Goal: Navigation & Orientation: Find specific page/section

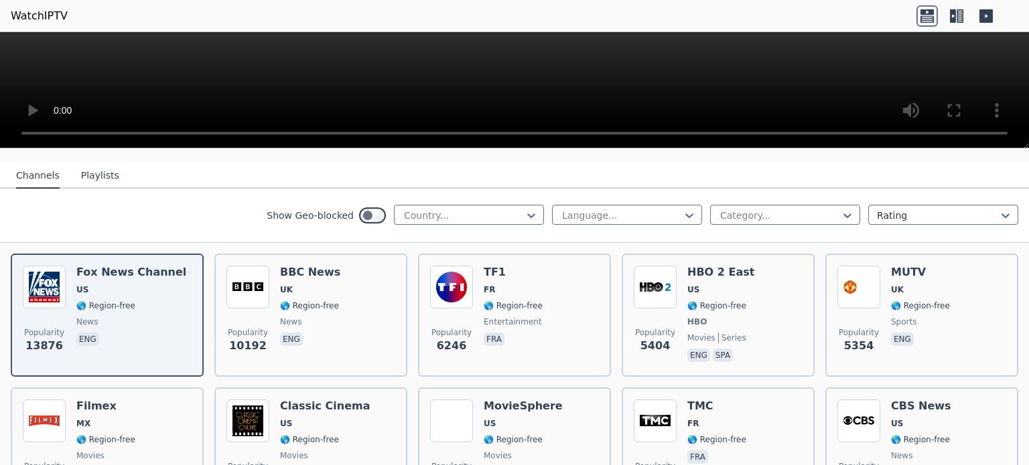
scroll to position [134, 0]
click at [524, 208] on icon at bounding box center [530, 214] width 13 height 13
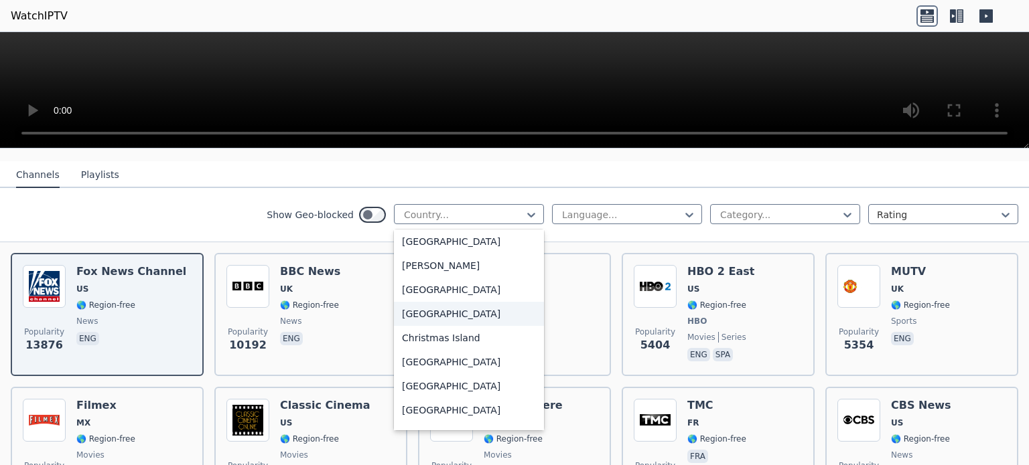
scroll to position [804, 0]
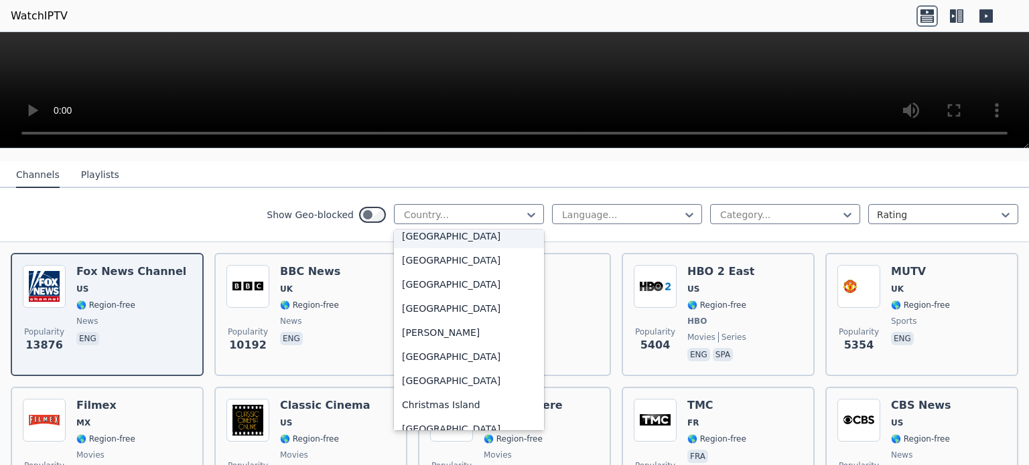
click at [412, 226] on div "[GEOGRAPHIC_DATA]" at bounding box center [469, 236] width 150 height 24
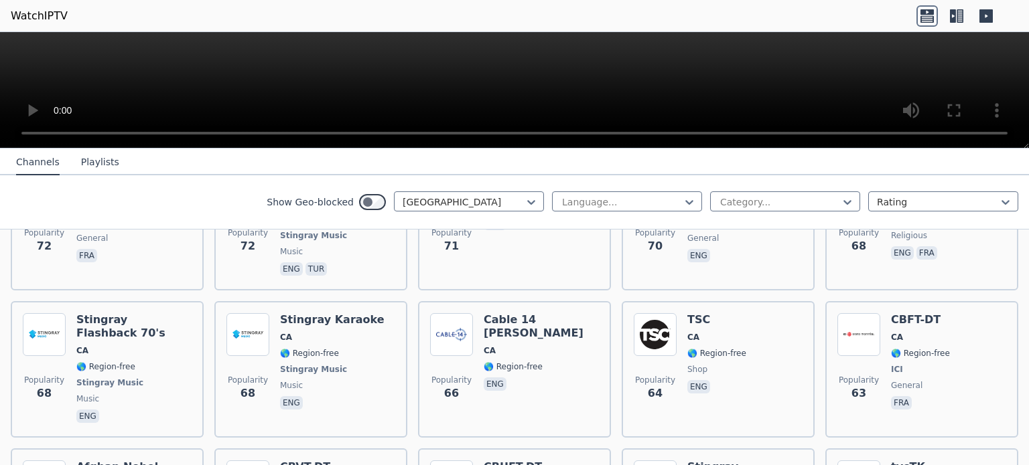
scroll to position [1071, 0]
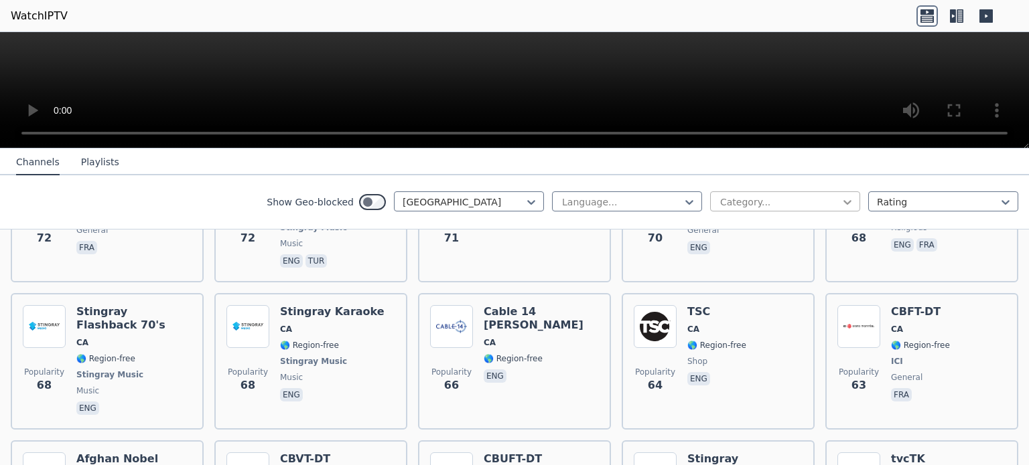
click at [843, 203] on icon at bounding box center [847, 202] width 8 height 5
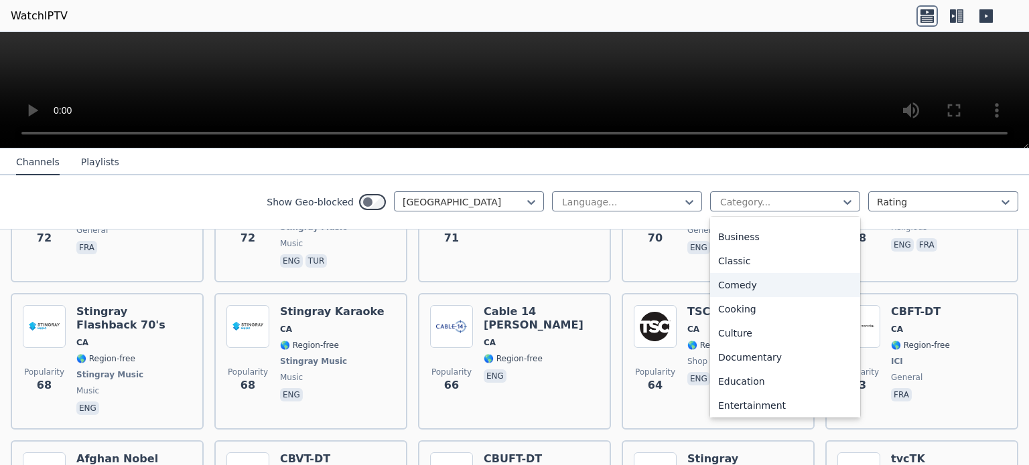
scroll to position [134, 0]
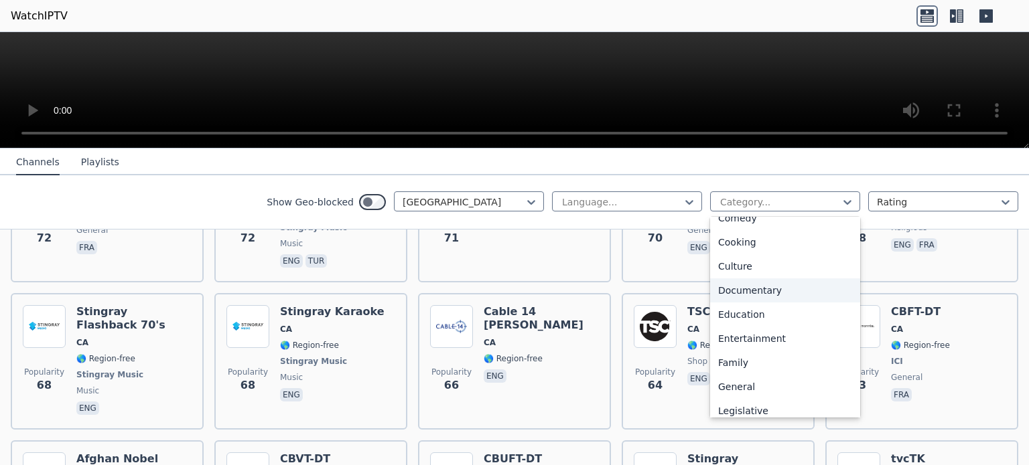
click at [766, 291] on div "Documentary" at bounding box center [785, 291] width 150 height 24
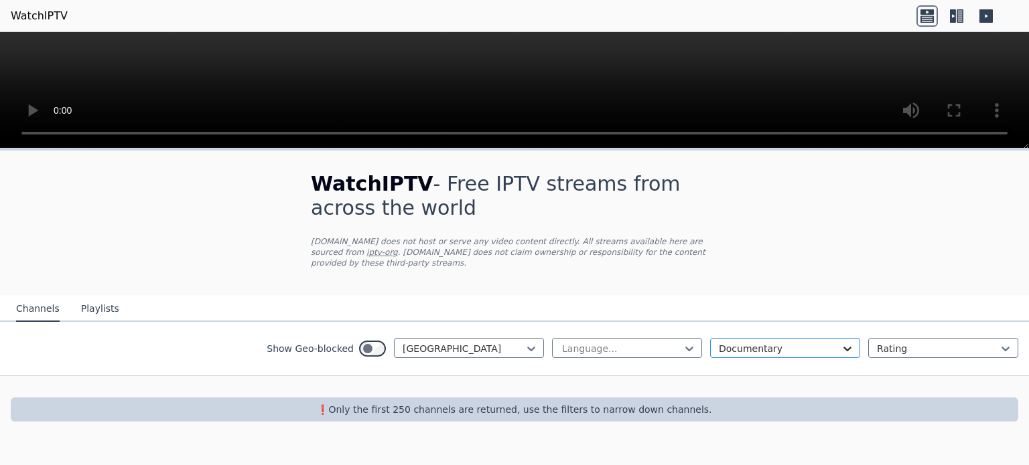
click at [851, 342] on icon at bounding box center [846, 348] width 13 height 13
click at [754, 394] on div "Automobiles" at bounding box center [785, 402] width 150 height 24
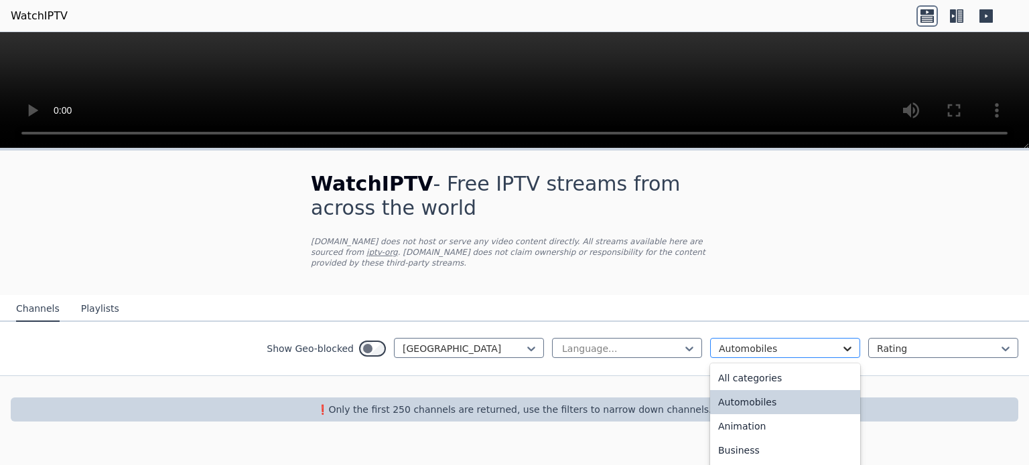
click at [849, 342] on icon at bounding box center [846, 348] width 13 height 13
click at [762, 366] on div "All categories" at bounding box center [785, 378] width 150 height 24
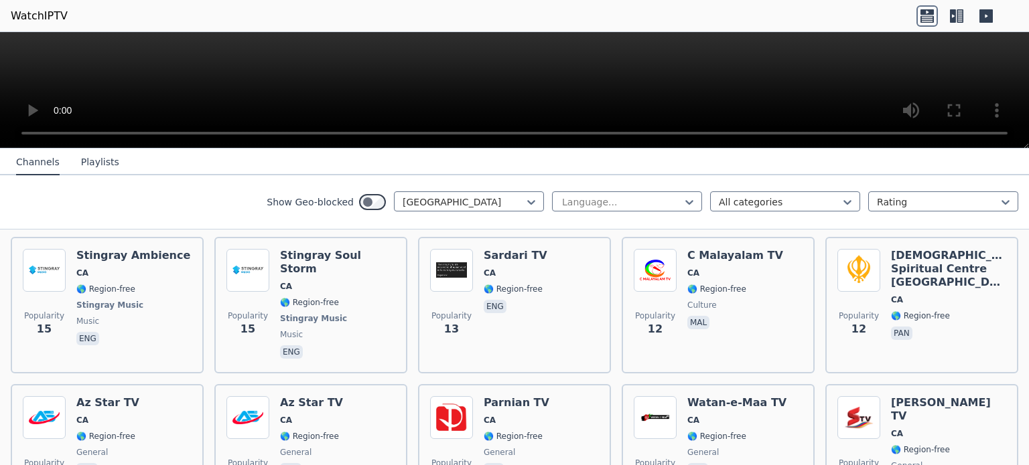
scroll to position [3231, 0]
